Goal: Check status: Check status

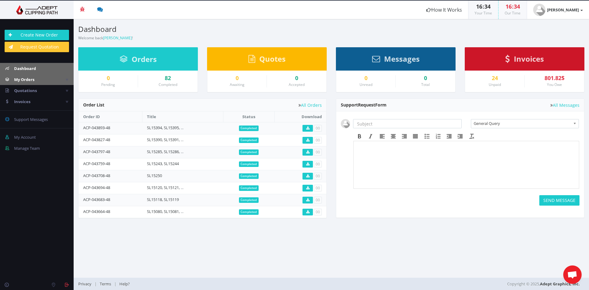
click at [25, 81] on span "My Orders" at bounding box center [24, 80] width 20 height 6
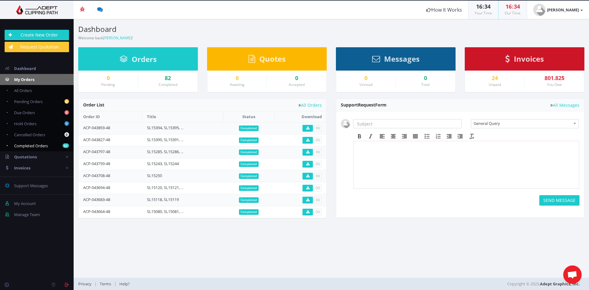
click at [46, 148] on span "Completed Orders" at bounding box center [31, 146] width 34 height 6
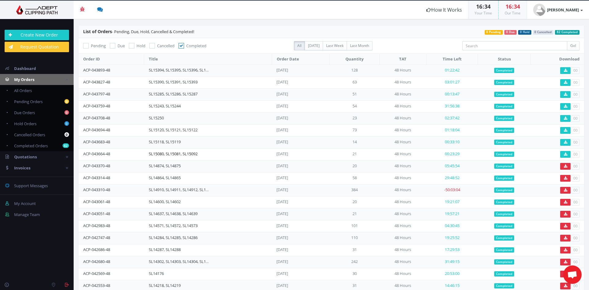
click at [169, 155] on link "SL15080, SL15081, SL15092" at bounding box center [173, 154] width 49 height 6
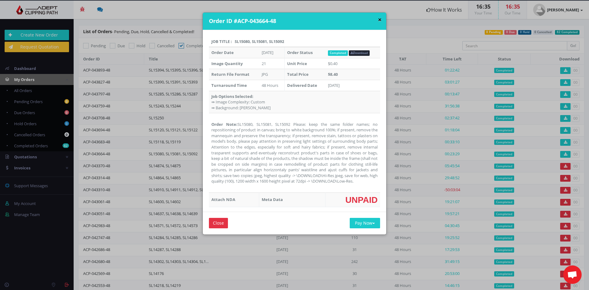
click at [378, 21] on button "×" at bounding box center [380, 20] width 4 height 6
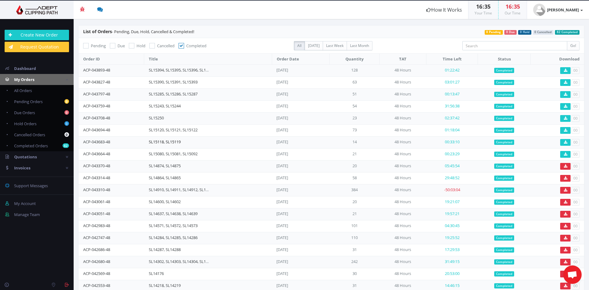
click at [175, 142] on link "SL15118, SL15119" at bounding box center [165, 142] width 32 height 6
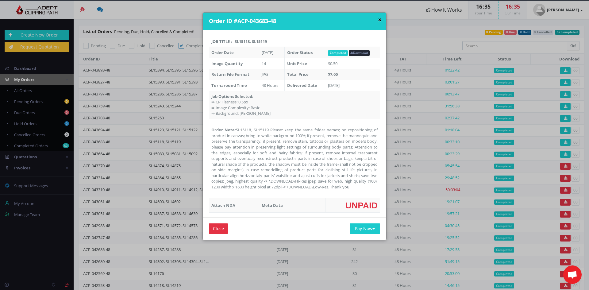
click at [378, 19] on button "×" at bounding box center [380, 20] width 4 height 6
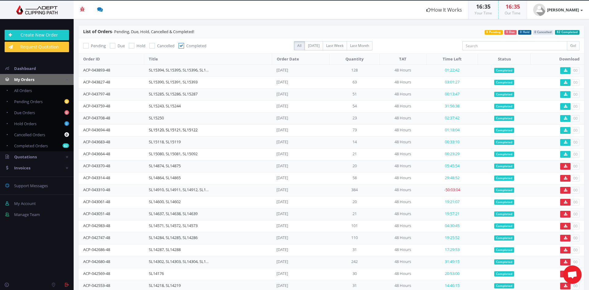
click at [160, 129] on link "SL15120, SL15121, SL15122" at bounding box center [173, 130] width 49 height 6
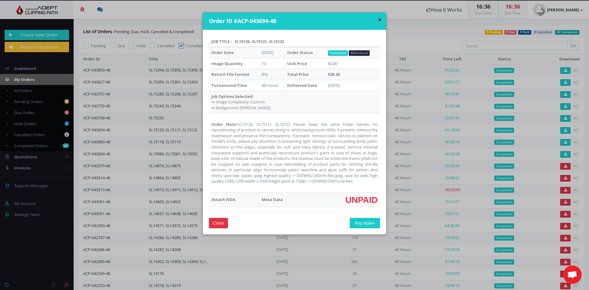
click at [378, 20] on button "×" at bounding box center [380, 20] width 4 height 6
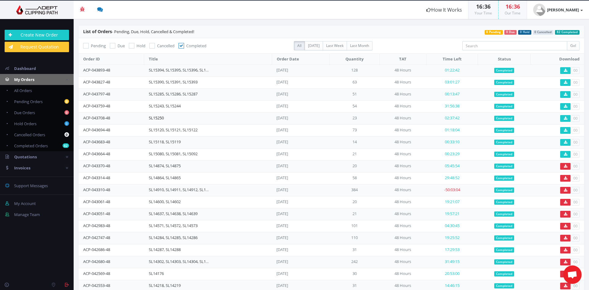
click at [157, 116] on link "SL15250" at bounding box center [156, 118] width 15 height 6
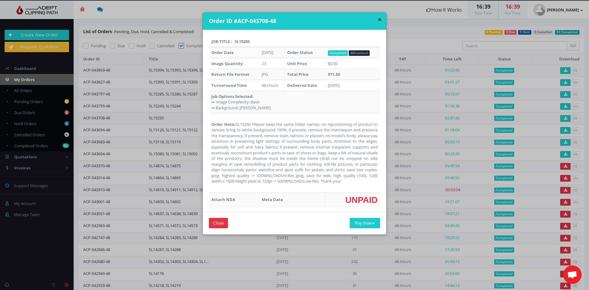
click at [378, 19] on button "×" at bounding box center [380, 20] width 4 height 6
